Goal: Ask a question

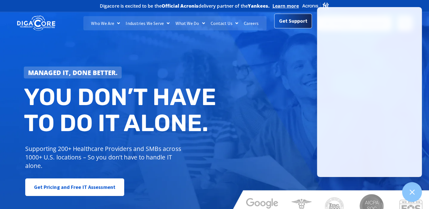
click at [290, 22] on span "Get Support" at bounding box center [293, 20] width 28 height 11
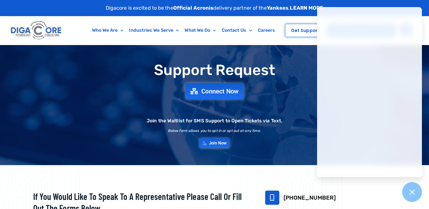
click at [220, 89] on span "Connect Now" at bounding box center [219, 91] width 37 height 6
